Goal: Task Accomplishment & Management: Use online tool/utility

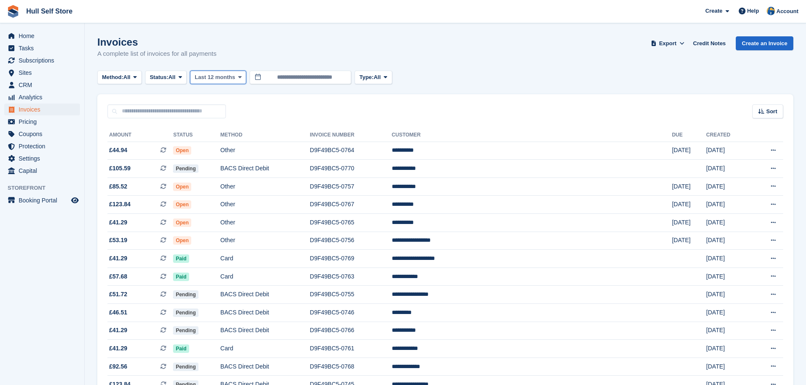
click at [214, 71] on button "Last 12 months" at bounding box center [218, 78] width 56 height 14
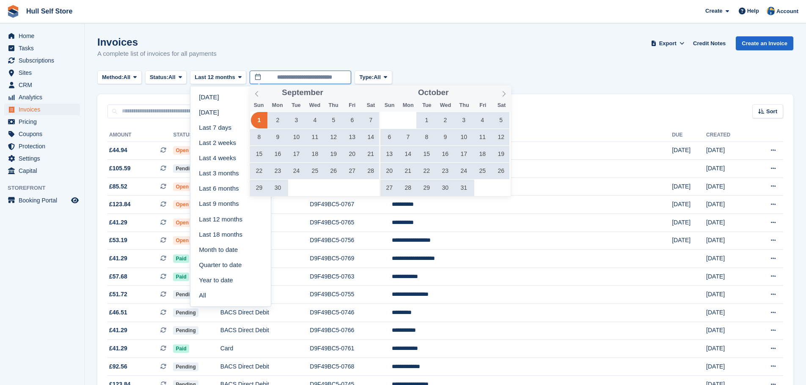
click at [277, 79] on input "**********" at bounding box center [300, 78] width 101 height 14
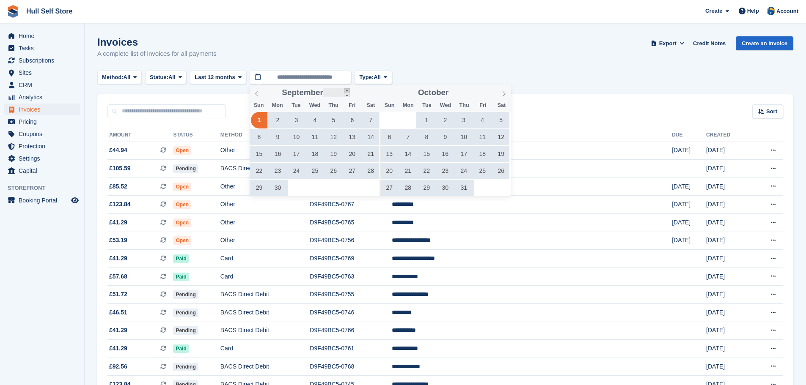
click at [347, 91] on span at bounding box center [347, 90] width 6 height 5
type input "****"
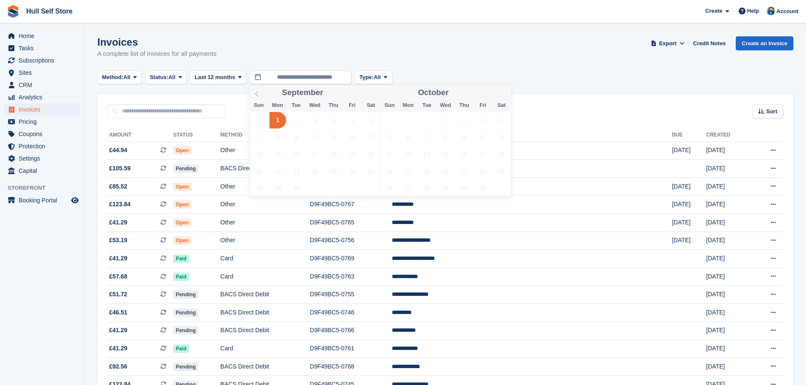
click at [257, 94] on icon at bounding box center [257, 94] width 6 height 6
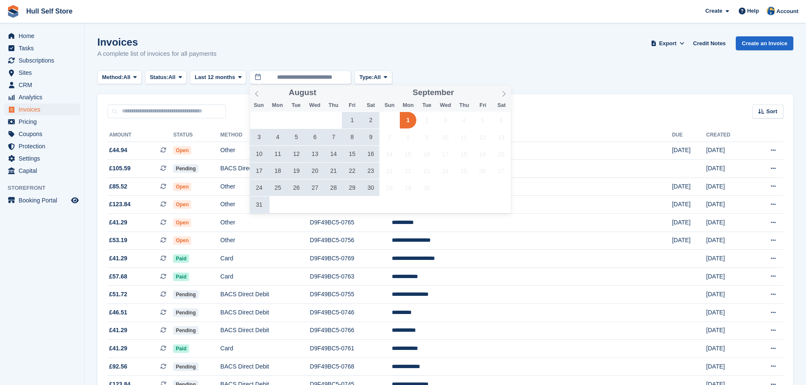
click at [354, 188] on span "29" at bounding box center [352, 188] width 16 height 16
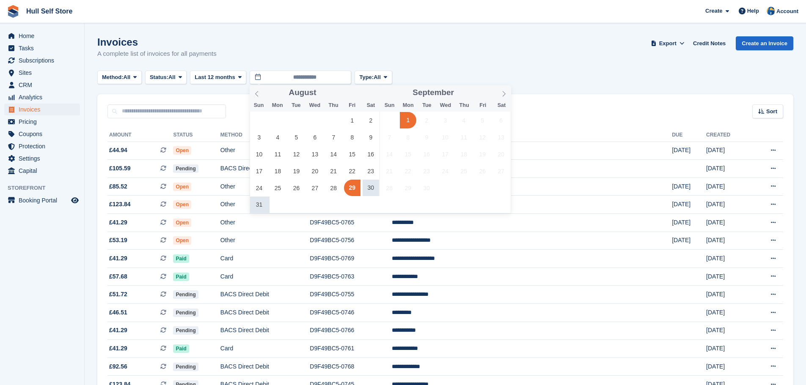
click at [410, 116] on span "1" at bounding box center [408, 120] width 16 height 16
type input "**********"
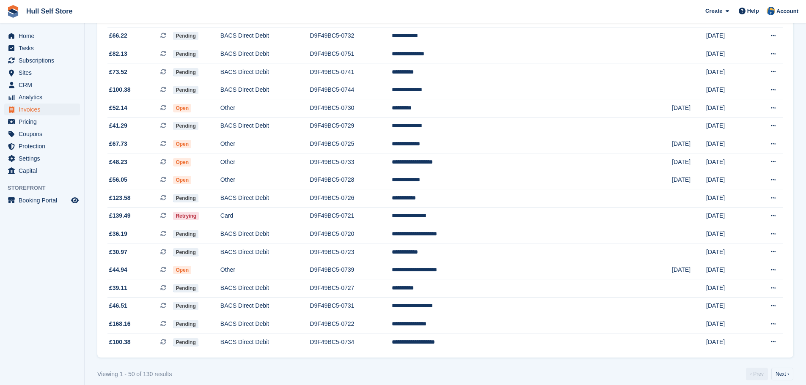
scroll to position [699, 0]
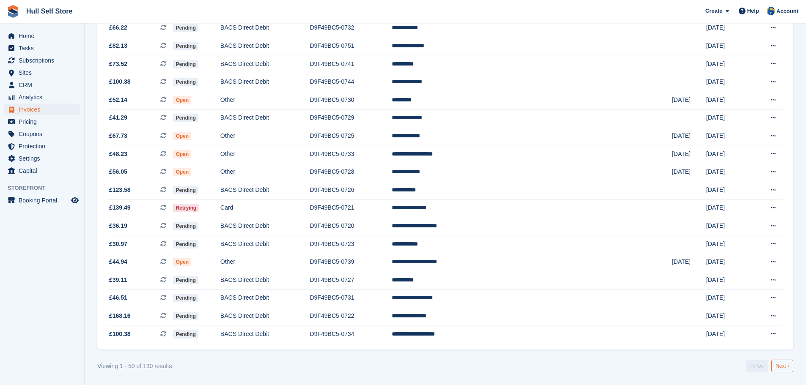
click at [782, 367] on link "Next ›" at bounding box center [782, 366] width 22 height 13
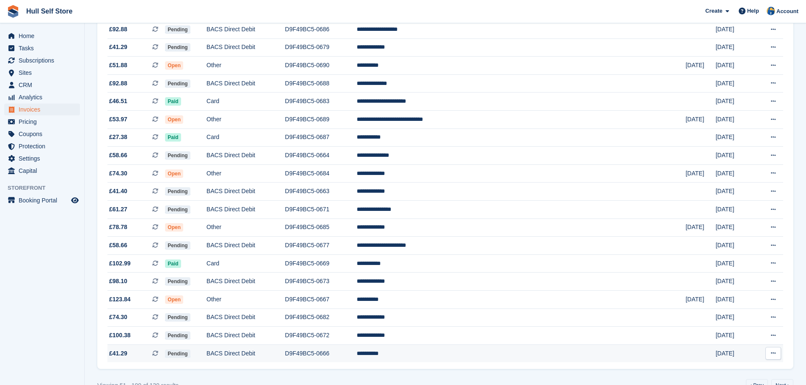
scroll to position [699, 0]
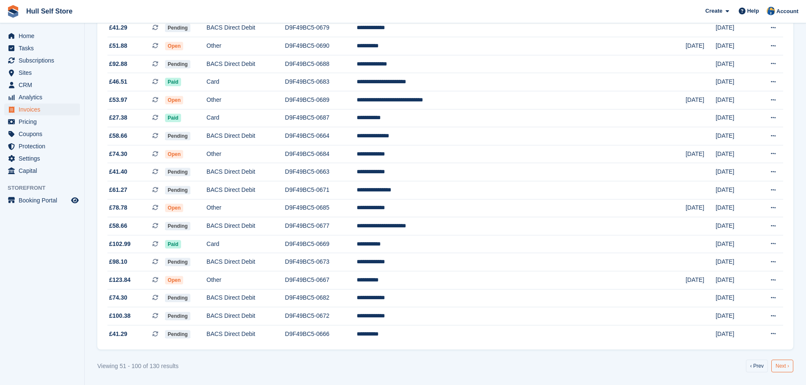
click at [782, 368] on link "Next ›" at bounding box center [782, 366] width 22 height 13
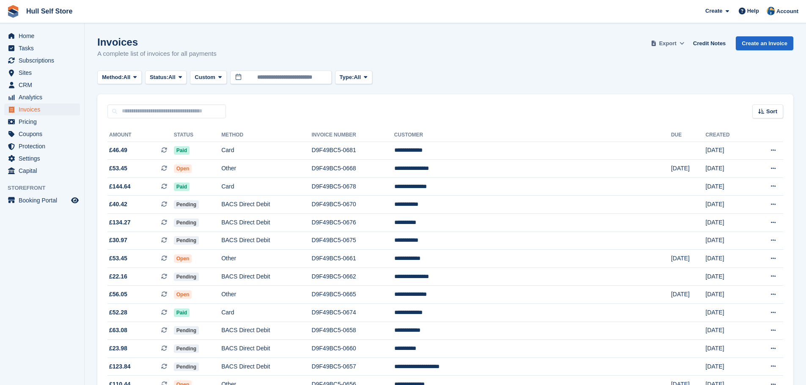
click at [671, 44] on span "Export" at bounding box center [667, 43] width 17 height 8
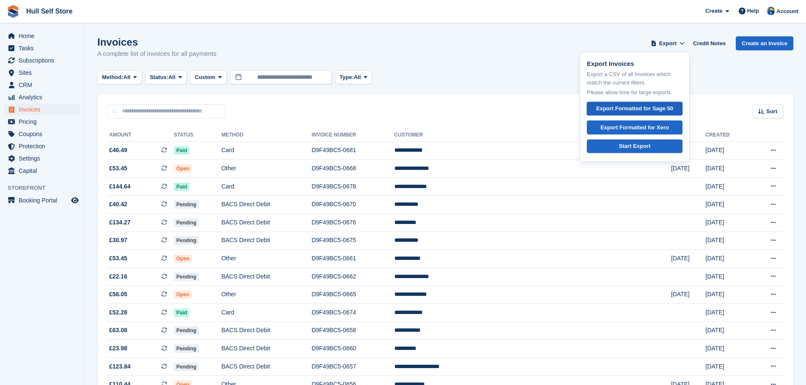
click at [644, 110] on div "Export Formatted for Sage 50" at bounding box center [634, 108] width 77 height 8
click at [31, 82] on span "CRM" at bounding box center [44, 85] width 51 height 12
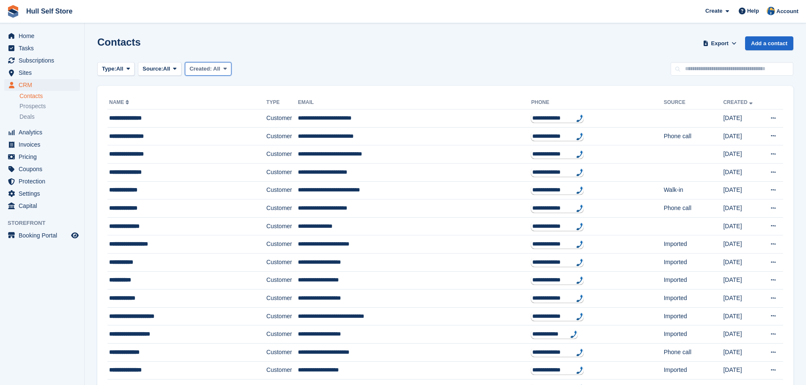
click at [203, 70] on span "Created:" at bounding box center [200, 69] width 22 height 6
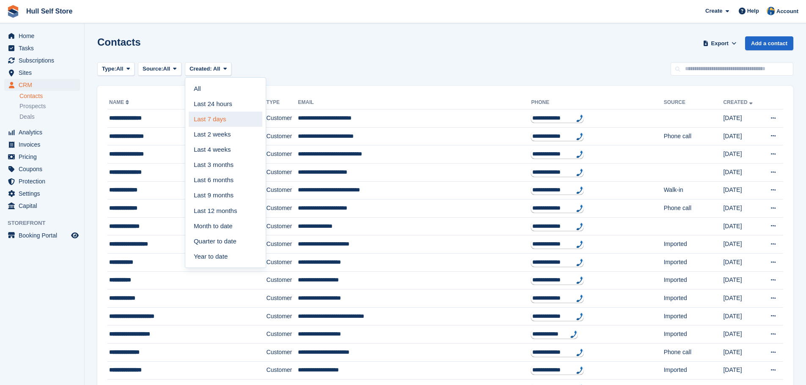
click at [202, 122] on link "Last 7 days" at bounding box center [226, 119] width 74 height 15
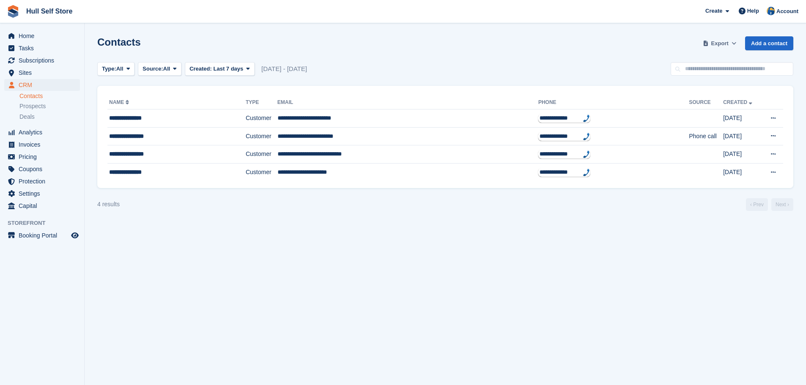
click at [719, 48] on button "Export" at bounding box center [719, 43] width 37 height 14
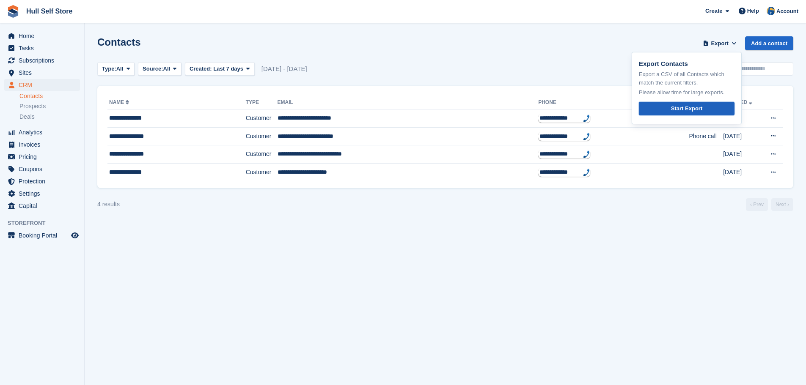
click at [686, 112] on div "Start Export" at bounding box center [686, 108] width 31 height 8
click at [48, 140] on span "Invoices" at bounding box center [44, 145] width 51 height 12
